Goal: Register for event/course

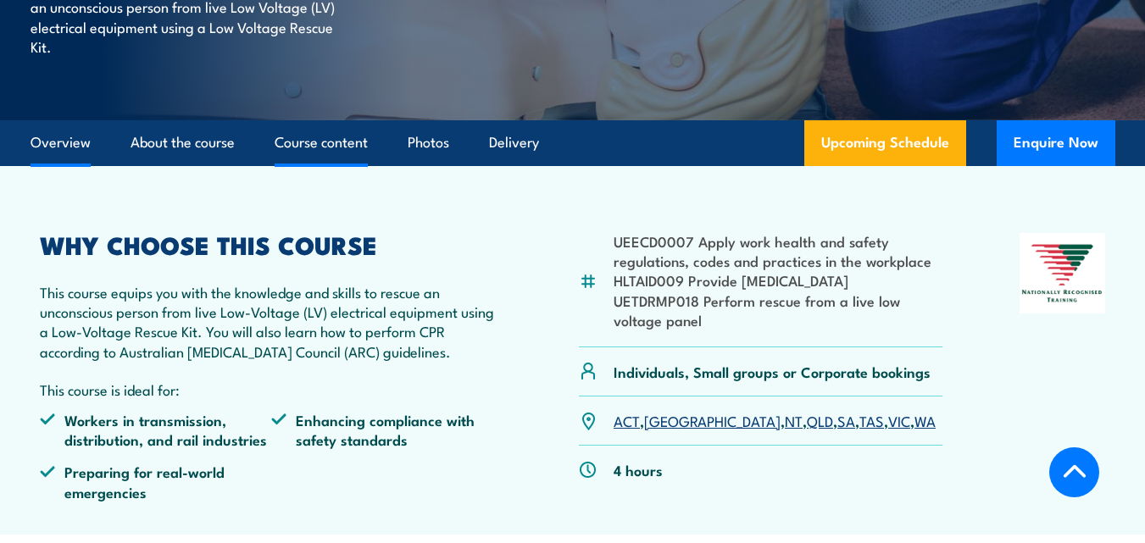
scroll to position [424, 0]
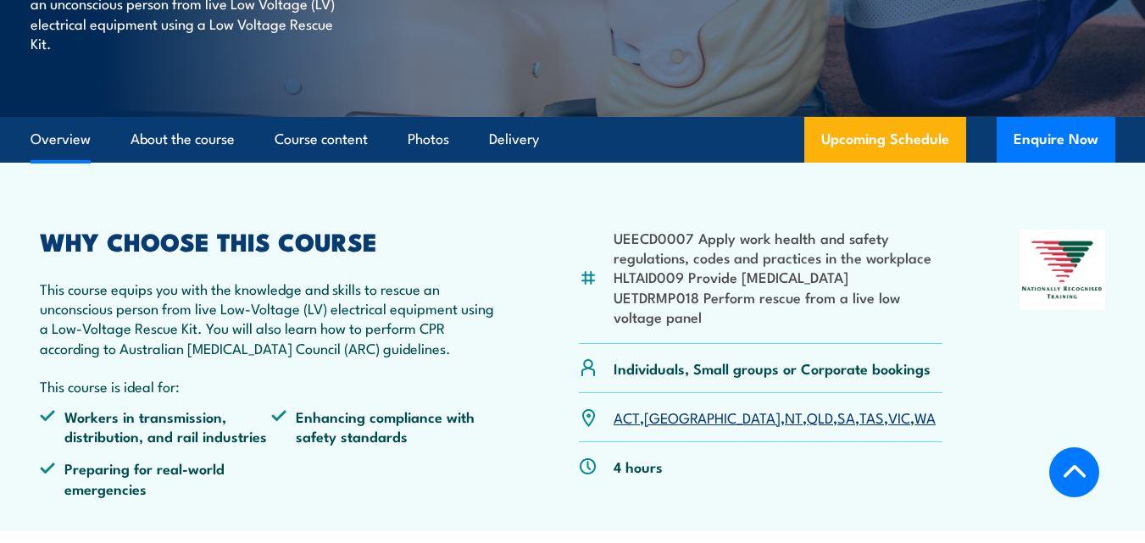
drag, startPoint x: 618, startPoint y: 250, endPoint x: 893, endPoint y: 286, distance: 277.0
click at [904, 286] on ul "UEECD0007 Apply work health and safety regulations, codes and practices in the …" at bounding box center [778, 277] width 329 height 99
drag, startPoint x: 807, startPoint y: 260, endPoint x: 699, endPoint y: 276, distance: 109.6
click at [805, 259] on li "UEECD0007 Apply work health and safety regulations, codes and practices in the …" at bounding box center [778, 248] width 329 height 40
click at [656, 275] on li "HLTAID009 Provide [MEDICAL_DATA]" at bounding box center [778, 277] width 329 height 20
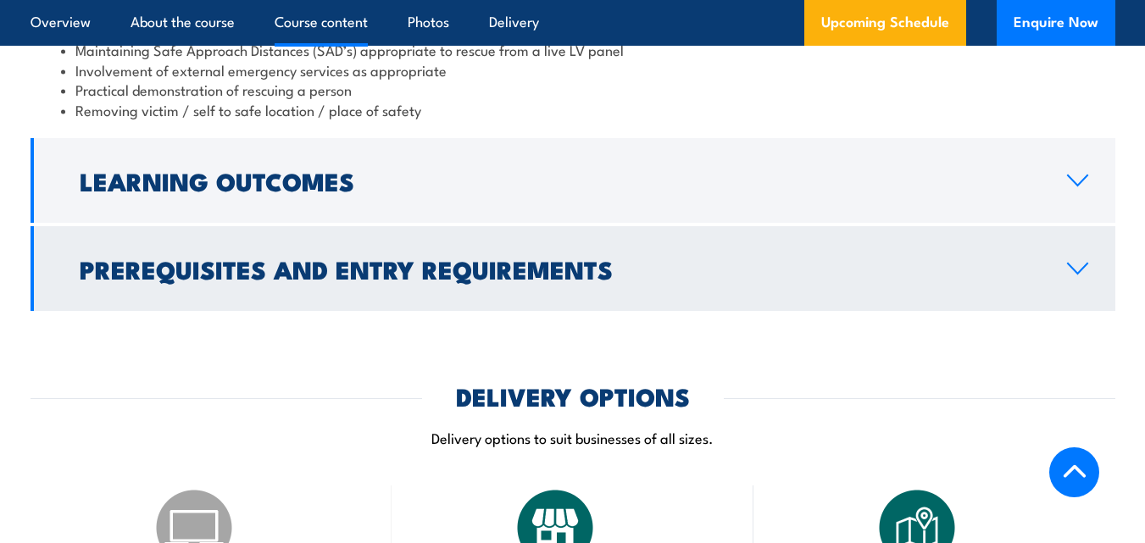
click at [393, 264] on h2 "Prerequisites and Entry Requirements" at bounding box center [560, 269] width 961 height 22
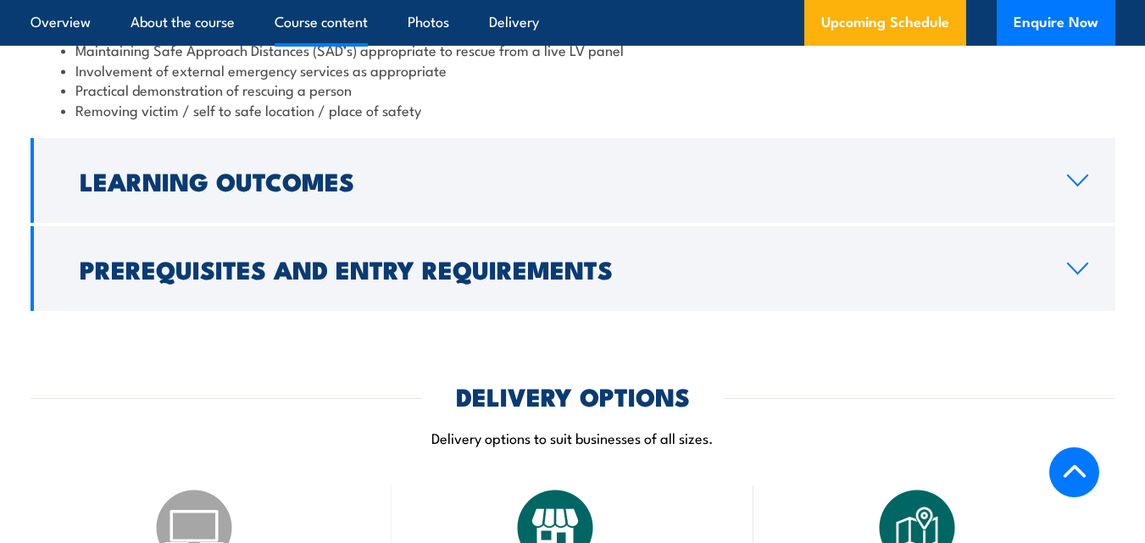
scroll to position [1609, 0]
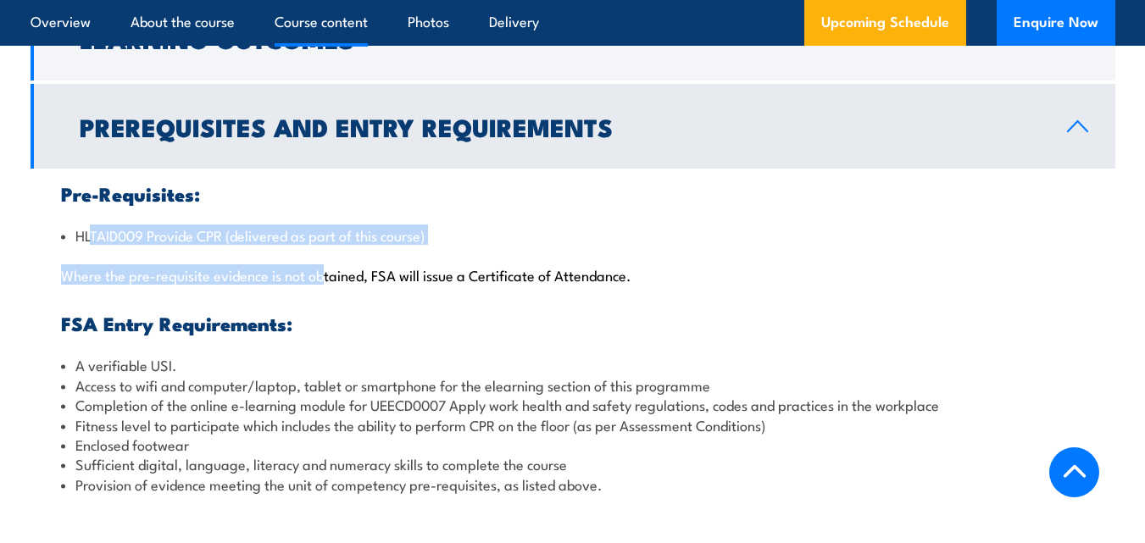
drag, startPoint x: 90, startPoint y: 242, endPoint x: 326, endPoint y: 257, distance: 236.2
click at [326, 257] on div "Pre-Requisites: HLTAID009 Provide CPR (delivered as part of this course) Where …" at bounding box center [573, 339] width 1085 height 341
drag, startPoint x: 64, startPoint y: 232, endPoint x: 297, endPoint y: 266, distance: 235.6
click at [451, 230] on li "HLTAID009 Provide CPR (delivered as part of this course)" at bounding box center [573, 236] width 1024 height 20
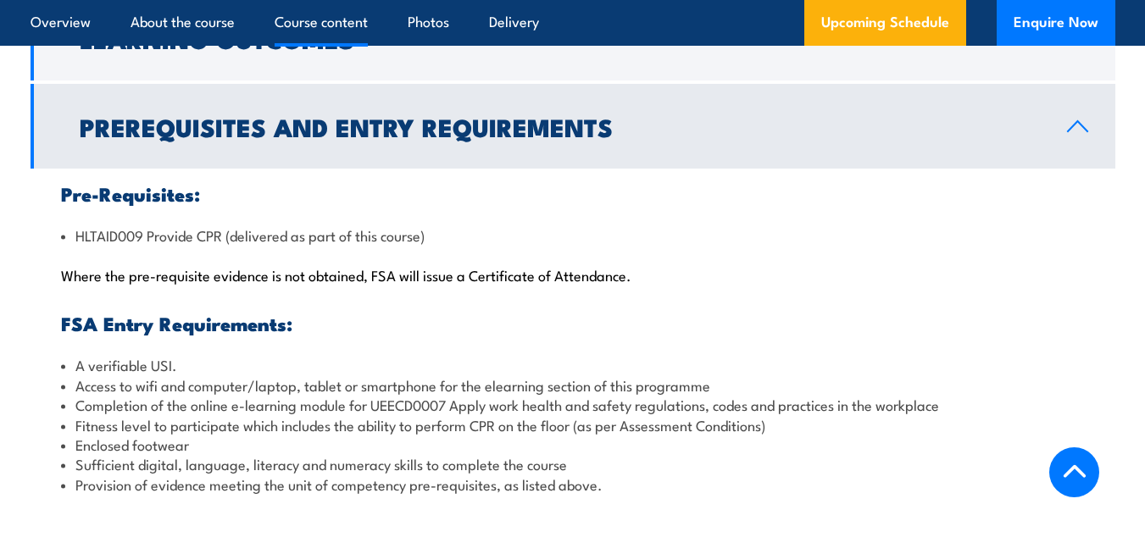
click at [297, 266] on p "Where the pre-requisite evidence is not obtained, FSA will issue a Certificate …" at bounding box center [573, 274] width 1024 height 17
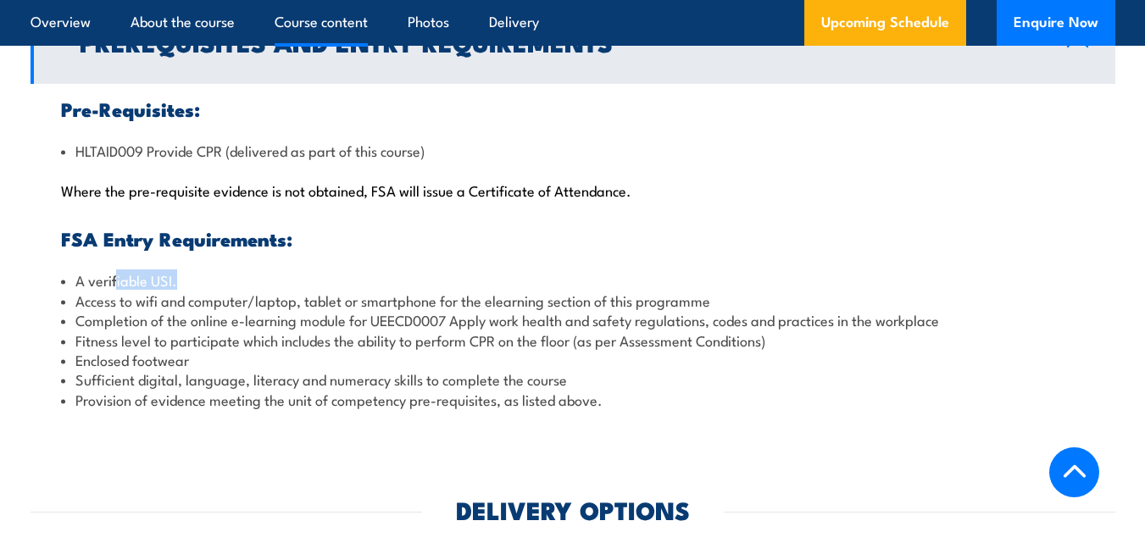
drag, startPoint x: 115, startPoint y: 287, endPoint x: 182, endPoint y: 283, distance: 67.1
click at [182, 283] on li "A verifiable USI." at bounding box center [573, 280] width 1024 height 20
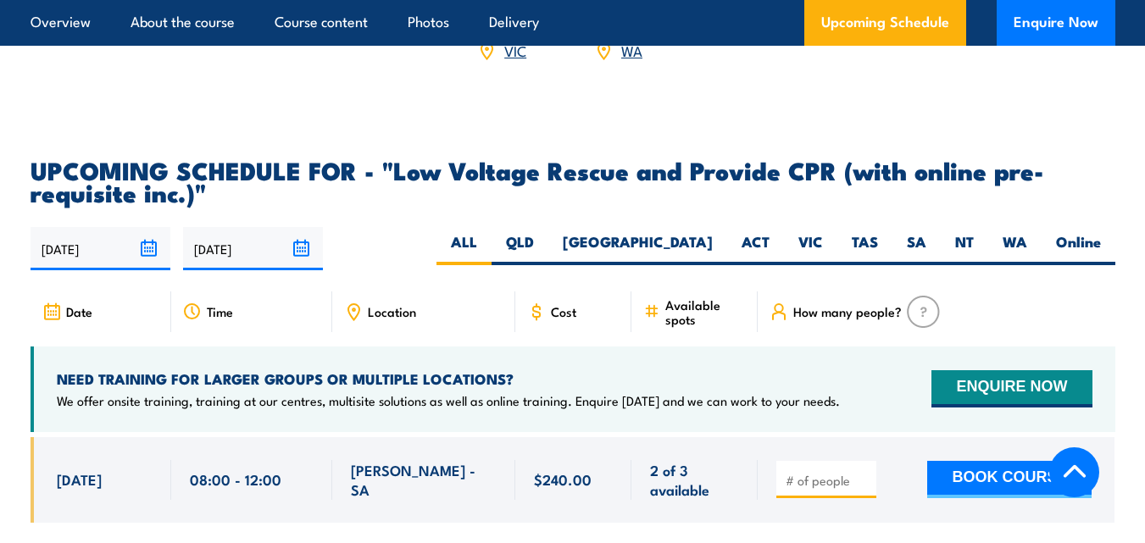
scroll to position [2796, 0]
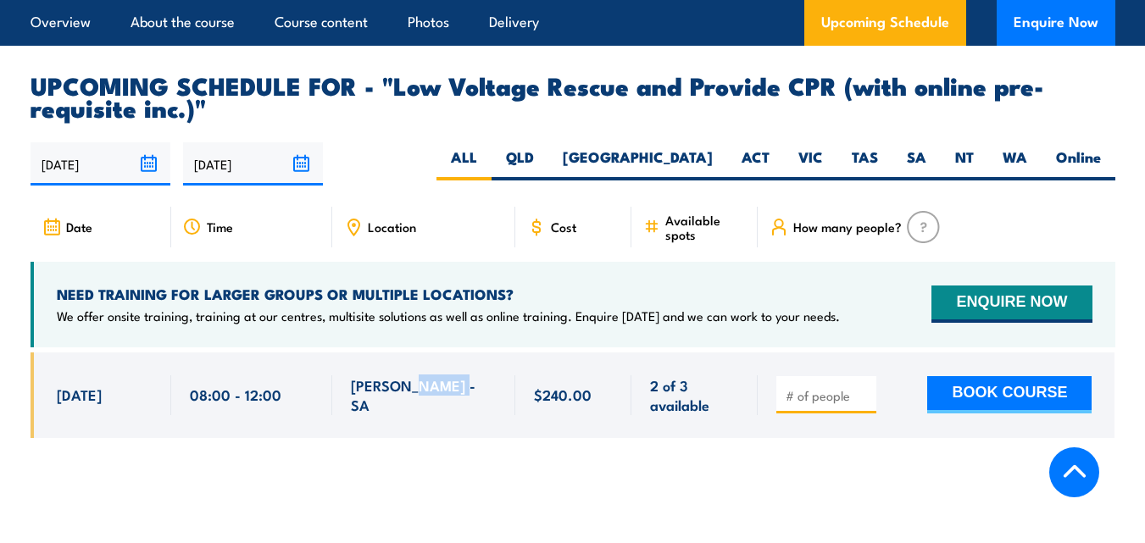
drag, startPoint x: 415, startPoint y: 365, endPoint x: 456, endPoint y: 373, distance: 42.2
click at [456, 376] on span "[PERSON_NAME] - SA" at bounding box center [424, 396] width 146 height 40
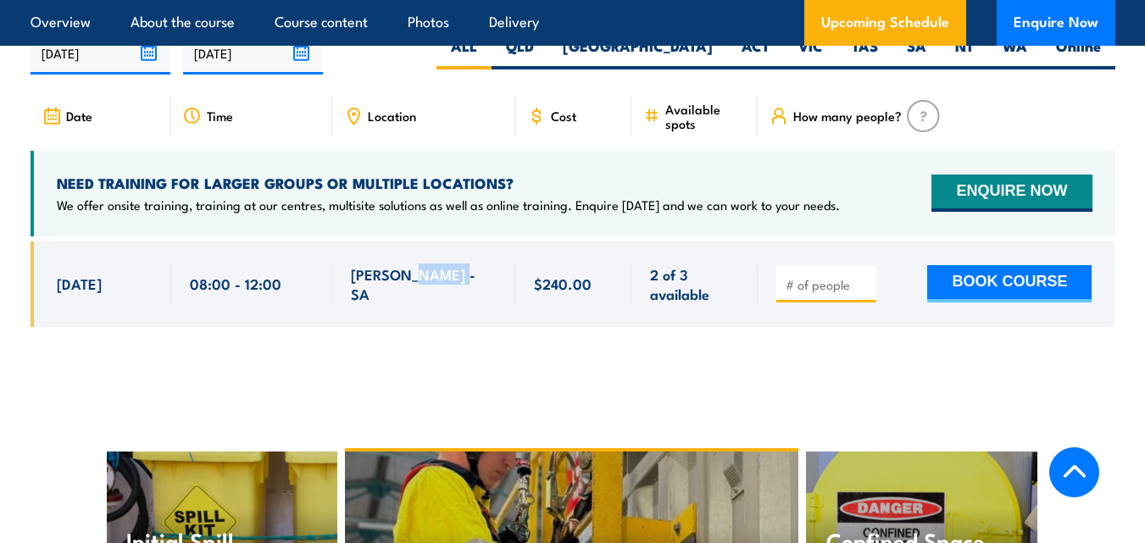
scroll to position [2711, 0]
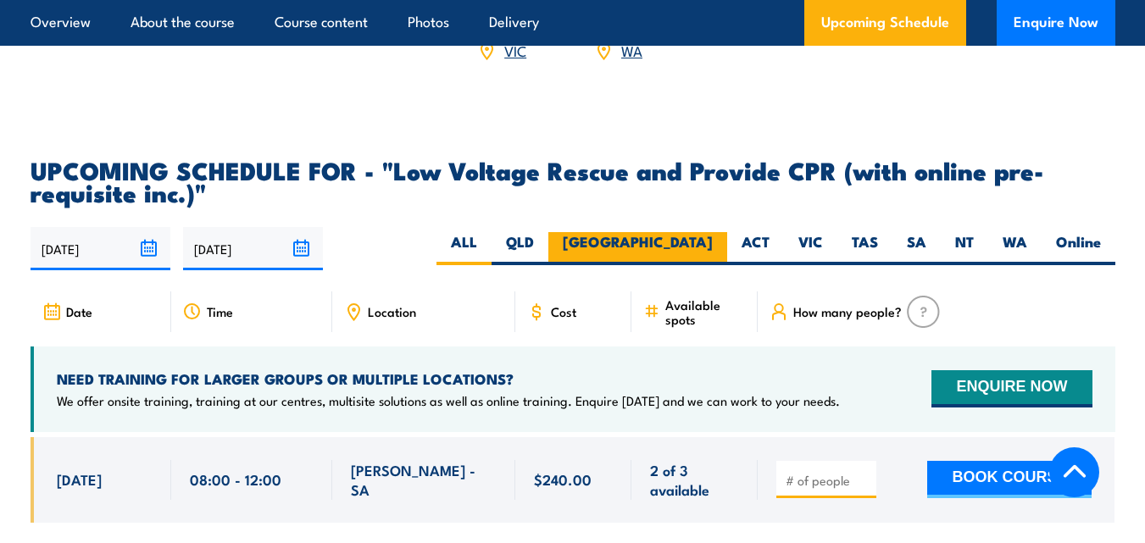
click at [701, 232] on label "[GEOGRAPHIC_DATA]" at bounding box center [638, 248] width 179 height 33
click at [713, 232] on input "[GEOGRAPHIC_DATA]" at bounding box center [718, 237] width 11 height 11
radio input "true"
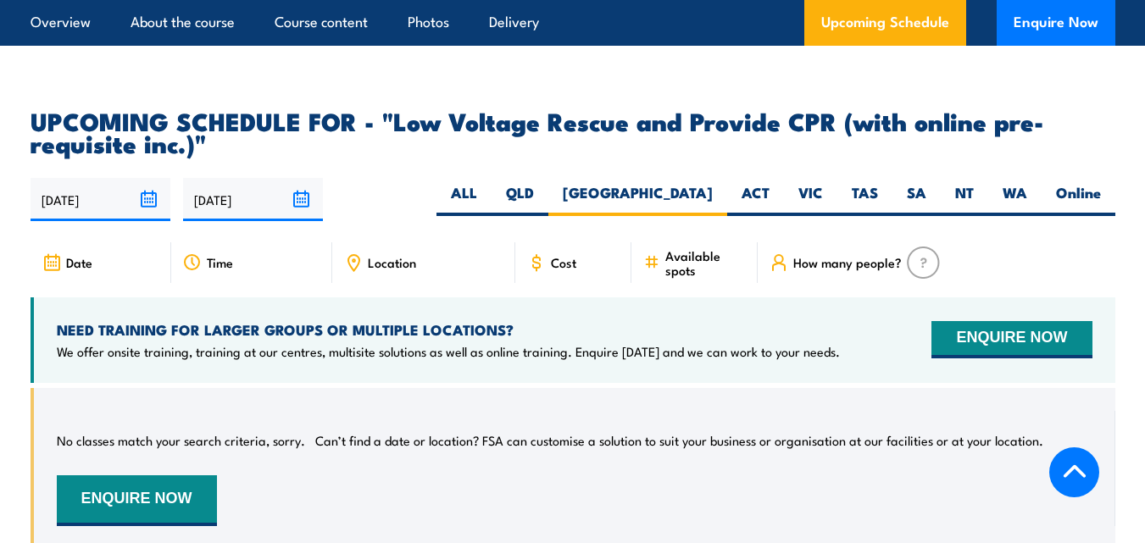
scroll to position [2648, 0]
